Goal: Task Accomplishment & Management: Use online tool/utility

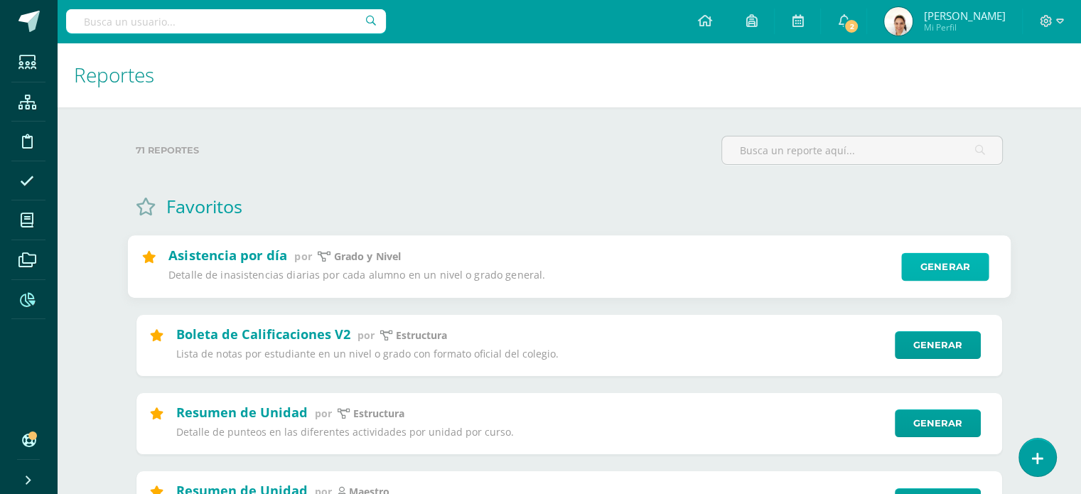
click at [907, 278] on link "Generar" at bounding box center [944, 267] width 87 height 28
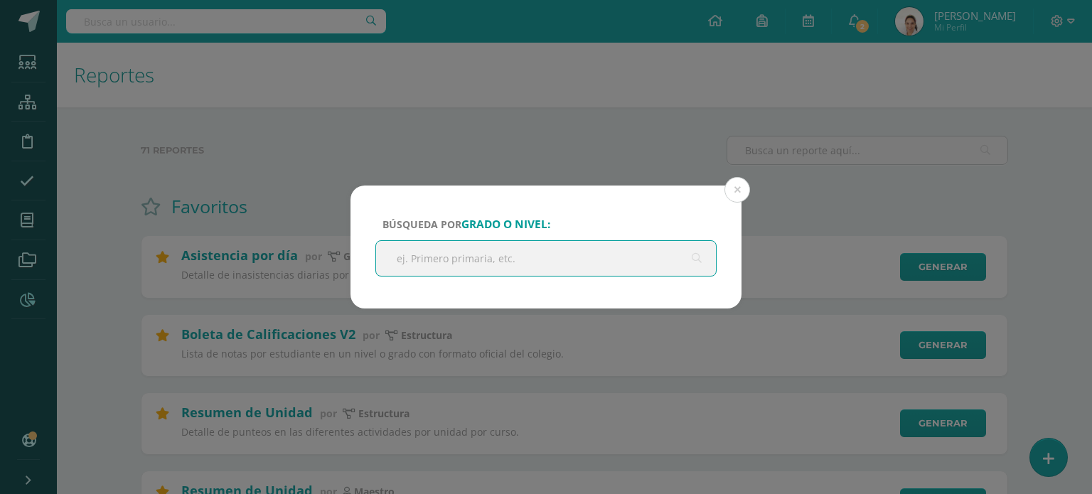
click at [552, 254] on input "text" at bounding box center [546, 258] width 340 height 35
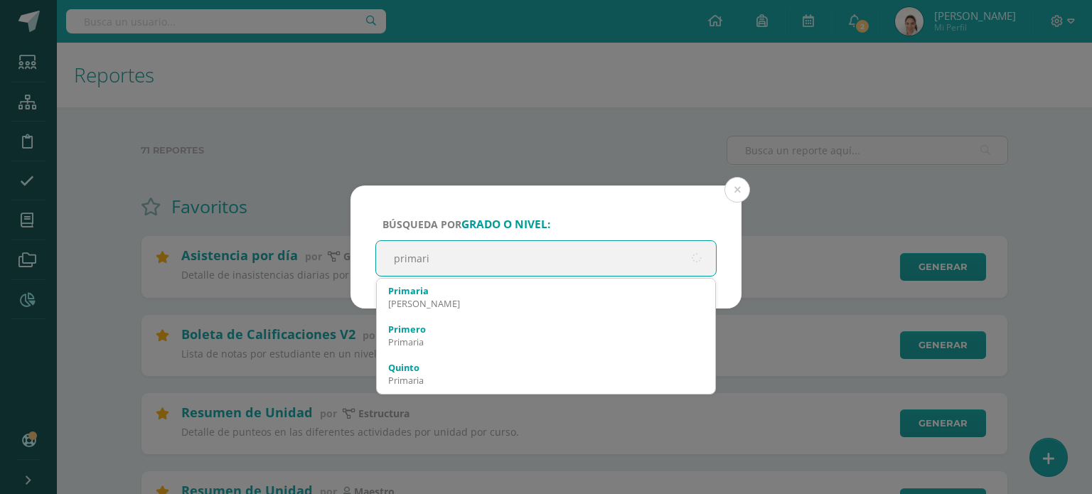
type input "primaria"
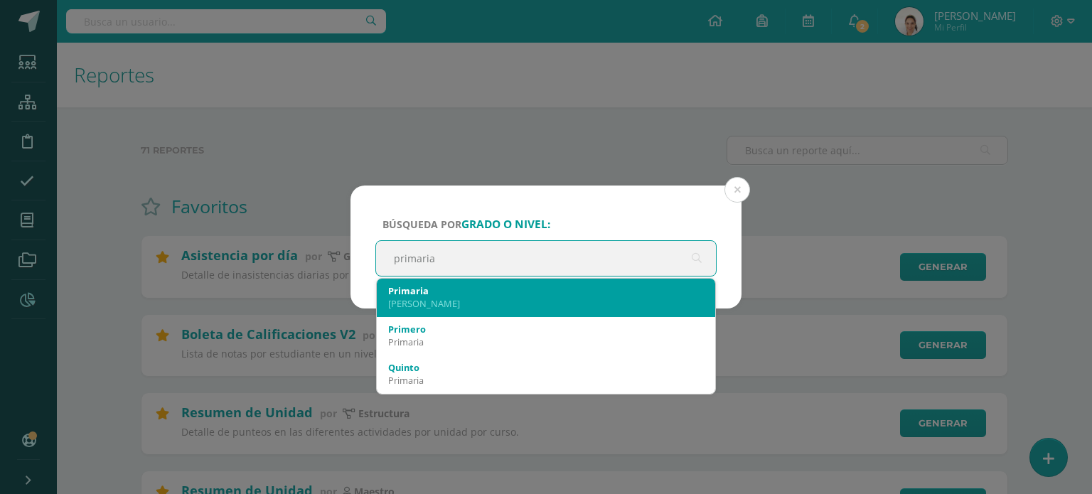
click at [503, 298] on div "[PERSON_NAME]" at bounding box center [546, 303] width 316 height 13
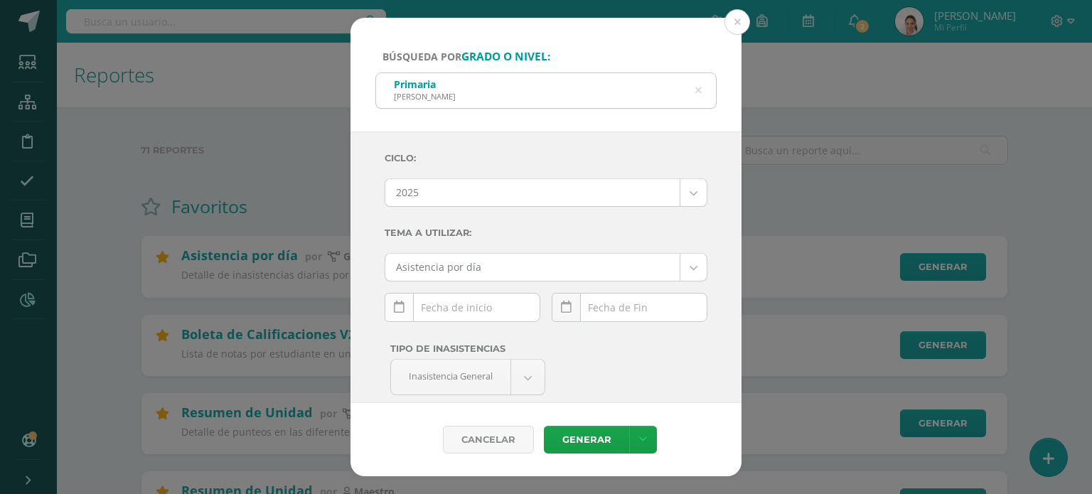
click at [402, 295] on link at bounding box center [399, 307] width 29 height 29
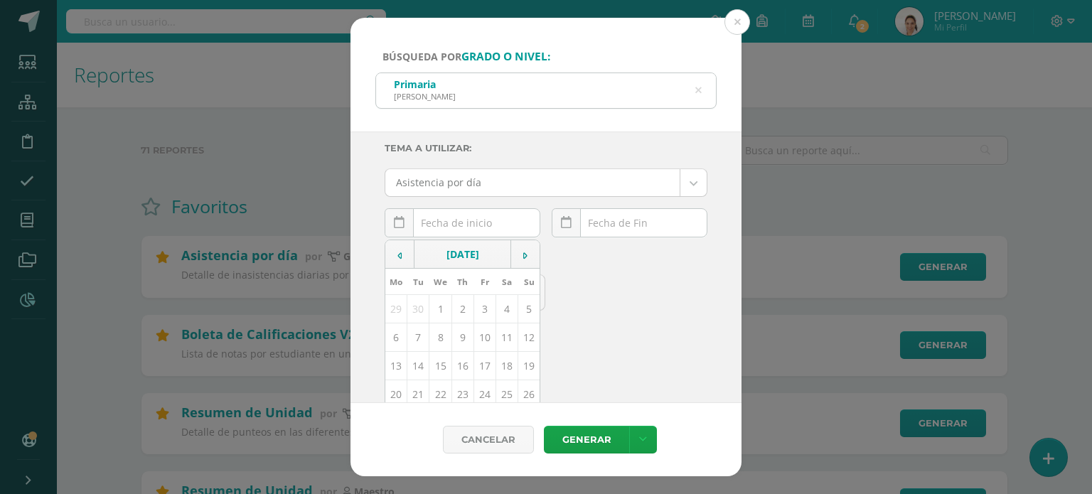
scroll to position [148, 0]
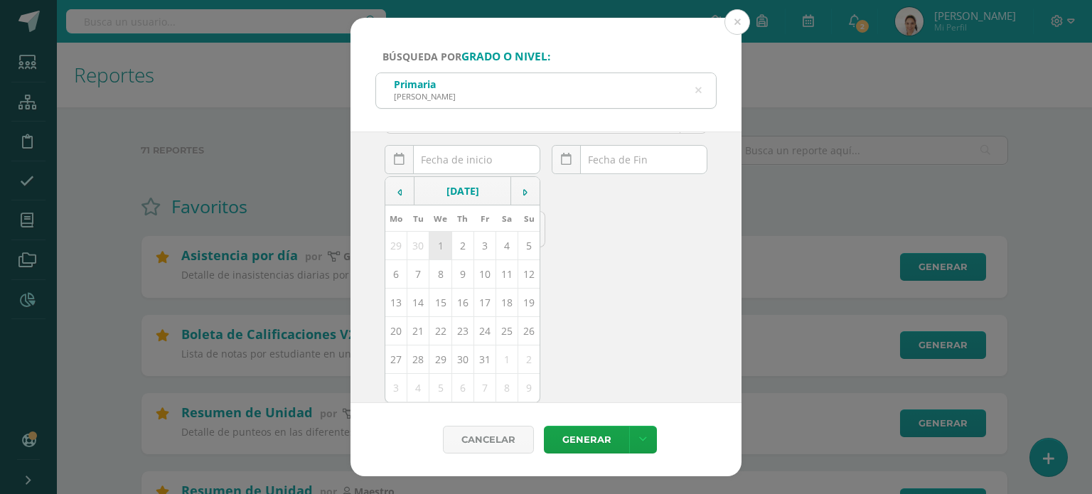
click at [438, 248] on td "1" at bounding box center [440, 246] width 22 height 28
type input "[DATE]"
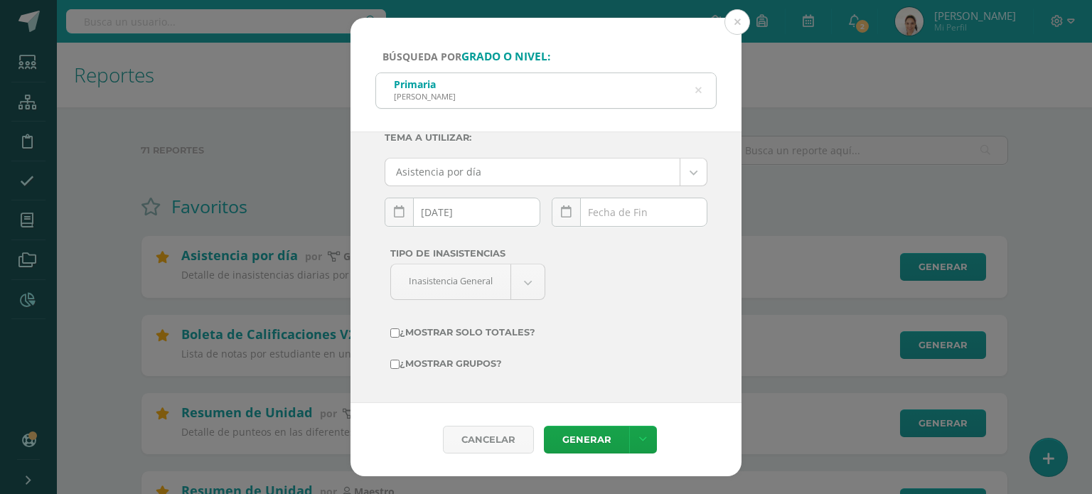
scroll to position [94, 0]
click at [564, 214] on icon at bounding box center [566, 214] width 11 height 12
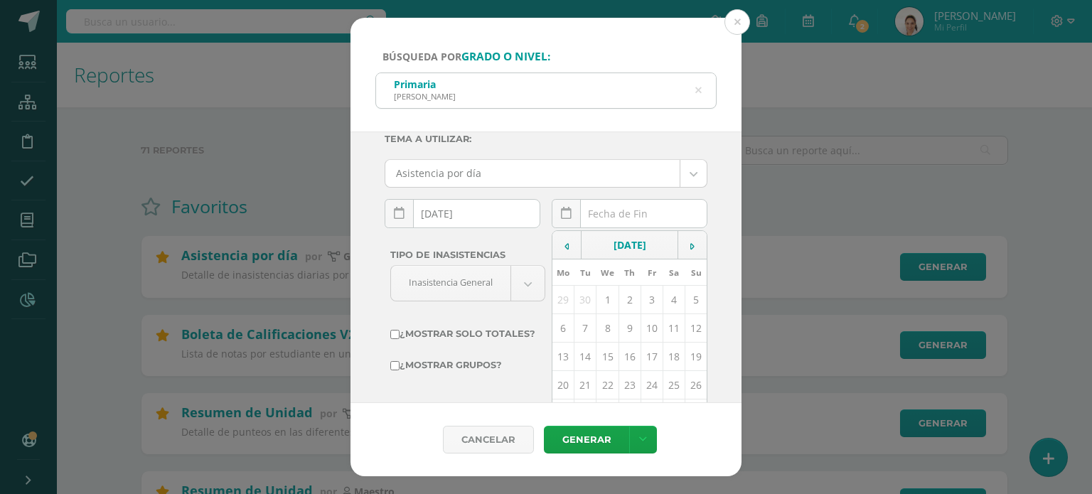
click at [585, 354] on td "14" at bounding box center [585, 357] width 22 height 28
type input "[DATE]"
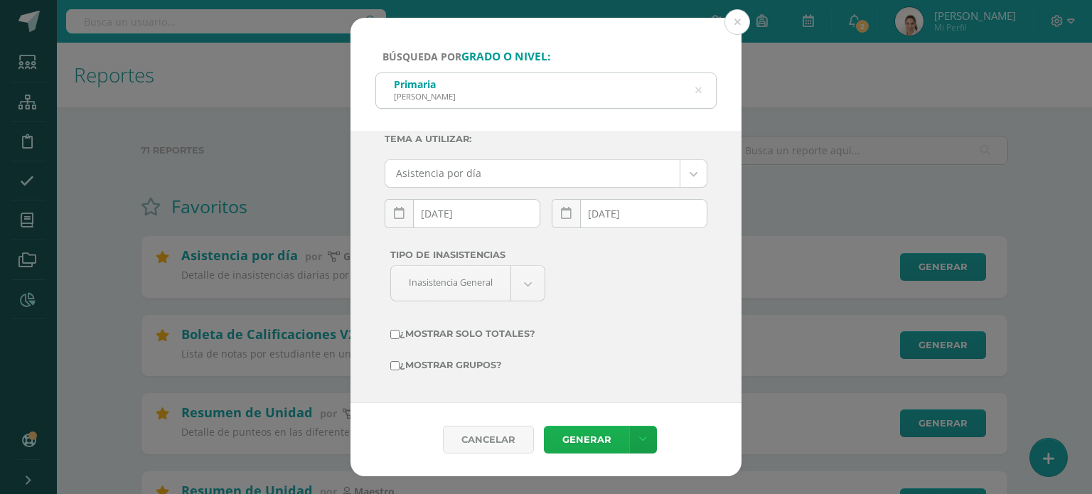
click at [598, 437] on link "Generar" at bounding box center [586, 440] width 85 height 28
